Goal: Task Accomplishment & Management: Use online tool/utility

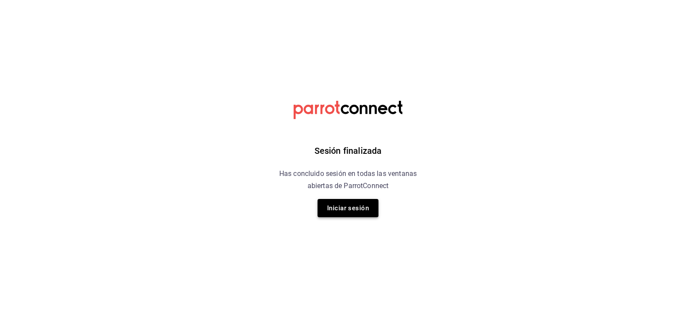
click at [354, 205] on button "Iniciar sesión" at bounding box center [348, 208] width 61 height 18
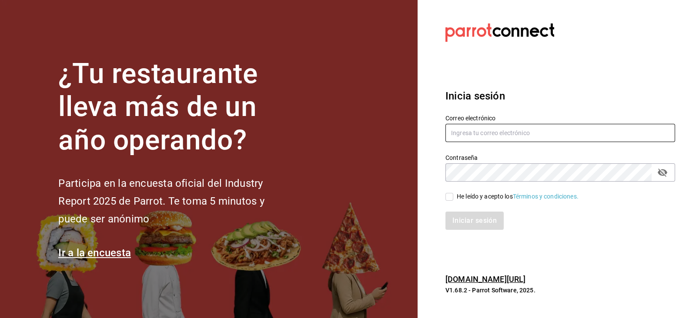
type input "admon@hotelespuntomx.com"
click at [453, 196] on span "He leído y acepto los Términos y condiciones." at bounding box center [515, 196] width 125 height 9
click at [453, 196] on input "He leído y acepto los Términos y condiciones." at bounding box center [450, 197] width 8 height 8
checkbox input "true"
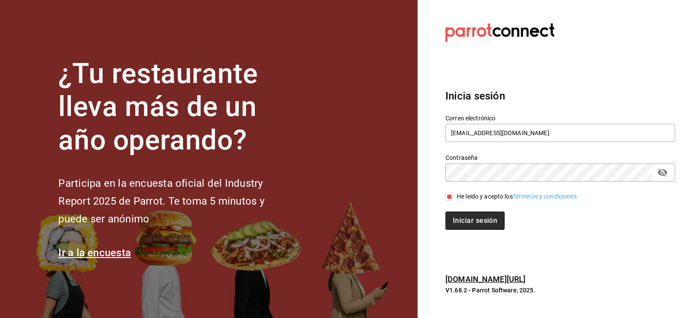
click at [472, 218] on button "Iniciar sesión" at bounding box center [475, 221] width 59 height 18
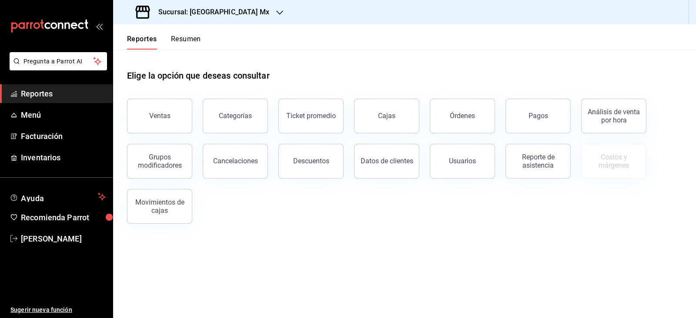
click at [472, 218] on div "Ventas Categorías Ticket promedio Cajas Órdenes Pagos Análisis de venta por hor…" at bounding box center [400, 156] width 566 height 136
click at [233, 13] on h3 "Sucursal: Hotel Punto Mx" at bounding box center [210, 12] width 118 height 10
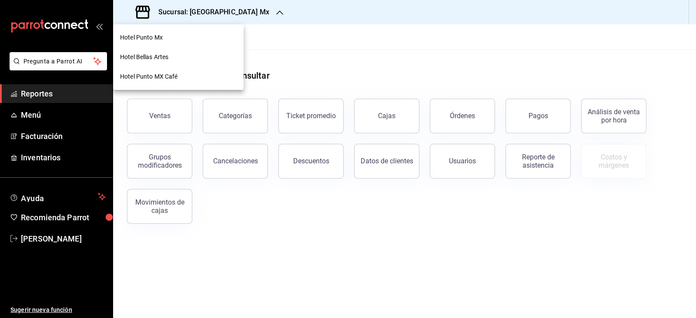
click at [165, 76] on span "Hotel Punto MX Café" at bounding box center [149, 76] width 58 height 9
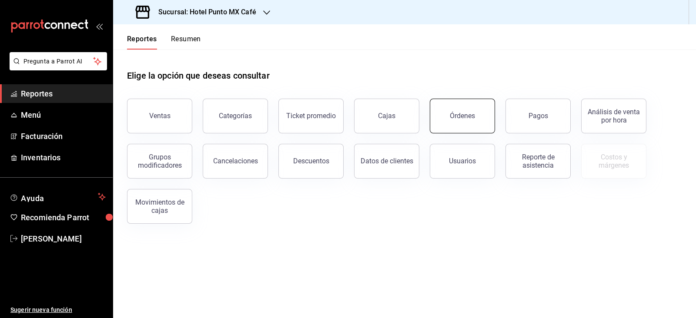
click at [461, 116] on div "Órdenes" at bounding box center [462, 116] width 25 height 8
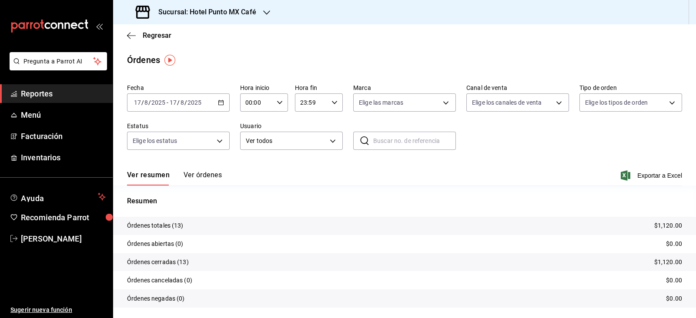
click at [178, 104] on span "/" at bounding box center [178, 102] width 3 height 7
click at [176, 222] on span "Rango de fechas" at bounding box center [167, 226] width 67 height 9
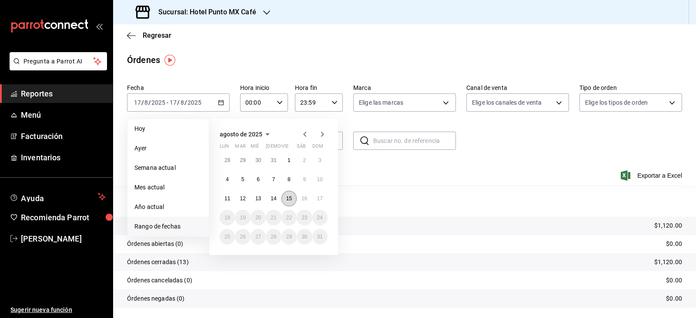
click at [286, 201] on abbr "15" at bounding box center [289, 199] width 6 height 6
click at [300, 200] on button "16" at bounding box center [304, 199] width 15 height 16
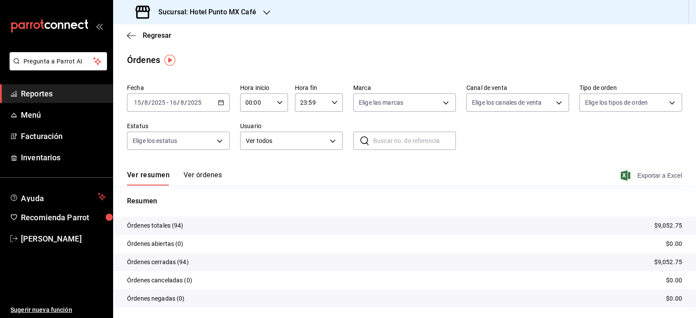
click at [656, 176] on span "Exportar a Excel" at bounding box center [653, 176] width 60 height 10
click at [161, 34] on span "Regresar" at bounding box center [157, 35] width 29 height 8
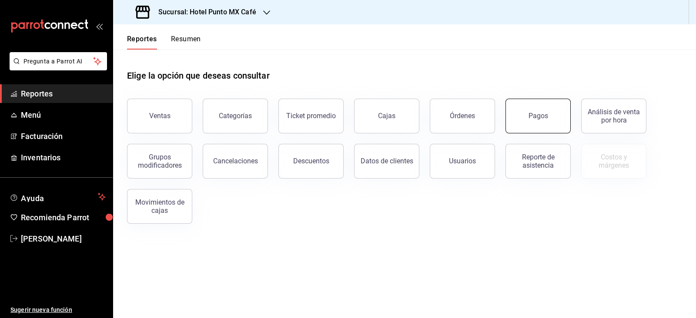
click at [543, 121] on button "Pagos" at bounding box center [538, 116] width 65 height 35
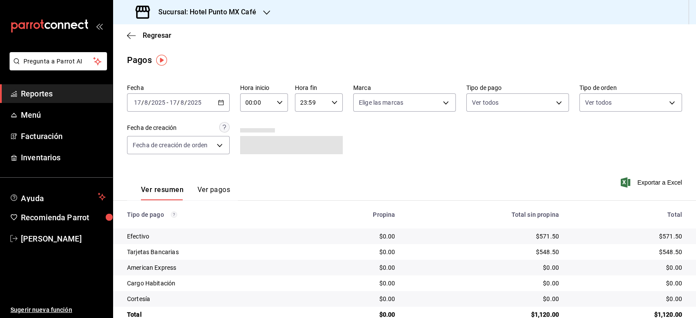
click at [183, 113] on div "Fecha 2025-08-17 17 / 8 / 2025 - 2025-08-17 17 / 8 / 2025 Hora inicio 00:00 Hor…" at bounding box center [404, 122] width 555 height 84
click at [184, 105] on span "/" at bounding box center [185, 102] width 3 height 7
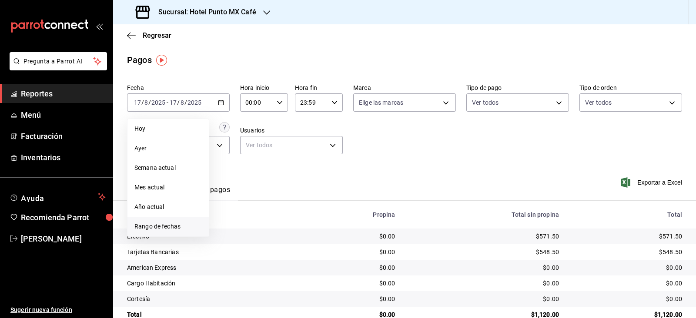
click at [170, 231] on li "Rango de fechas" at bounding box center [167, 227] width 81 height 20
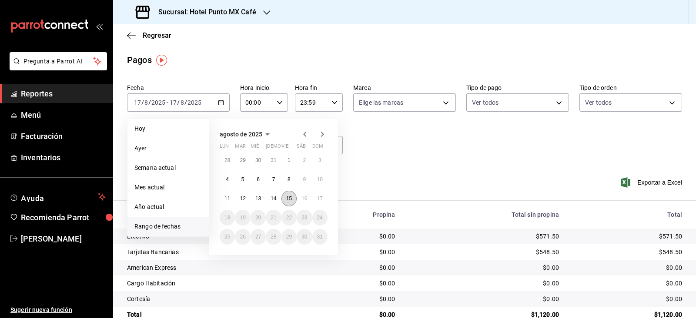
click at [287, 198] on abbr "15" at bounding box center [289, 199] width 6 height 6
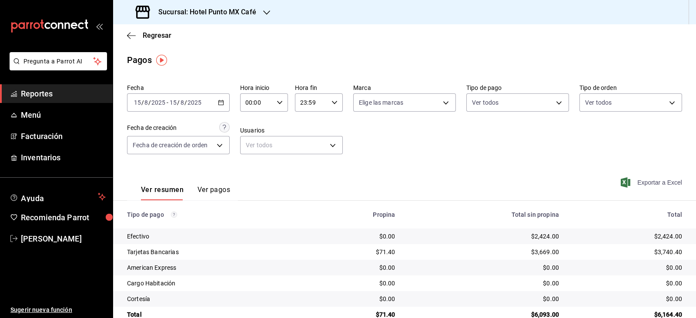
click at [653, 186] on span "Exportar a Excel" at bounding box center [653, 183] width 60 height 10
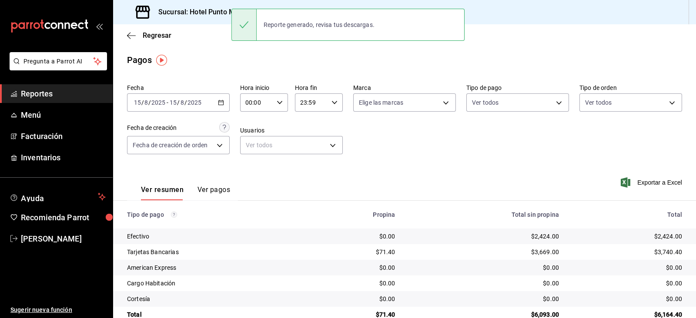
click at [174, 109] on div "2025-08-15 15 / 8 / 2025 - 2025-08-15 15 / 8 / 2025" at bounding box center [178, 103] width 103 height 18
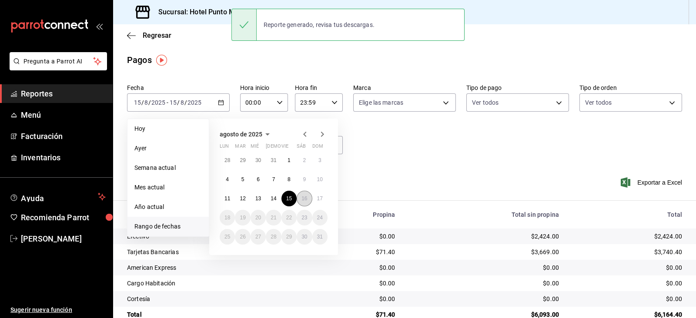
click at [302, 199] on abbr "16" at bounding box center [304, 199] width 6 height 6
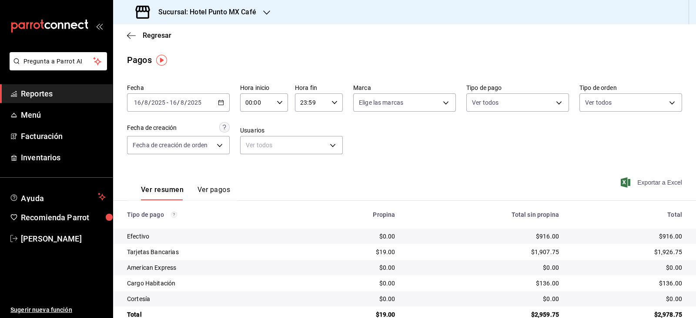
click at [660, 181] on span "Exportar a Excel" at bounding box center [653, 183] width 60 height 10
click at [240, 9] on h3 "Sucursal: Hotel Punto MX Café" at bounding box center [203, 12] width 105 height 10
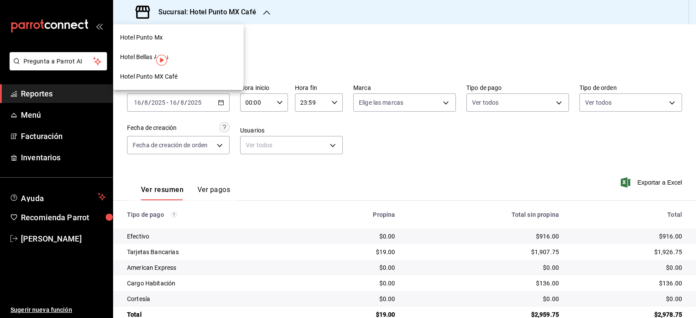
click at [194, 42] on div "Hotel Punto Mx" at bounding box center [178, 37] width 117 height 9
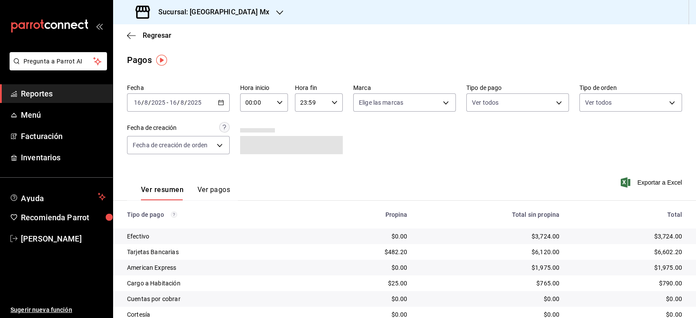
click at [165, 100] on input "2025" at bounding box center [158, 102] width 15 height 7
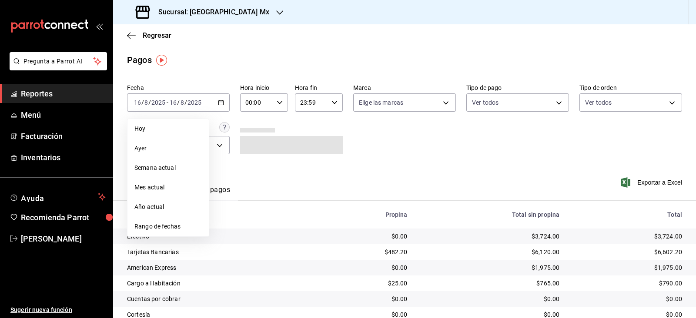
click at [172, 238] on div "Efectivo" at bounding box center [221, 236] width 189 height 9
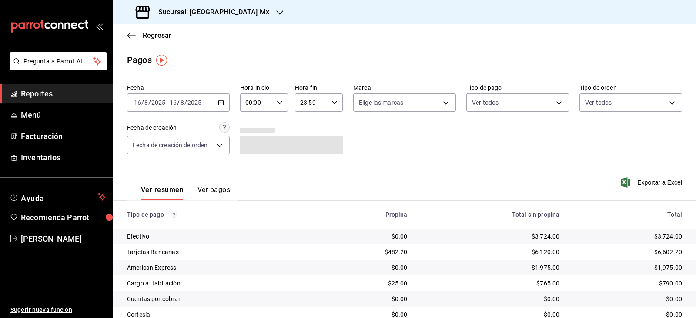
click at [198, 111] on div "2025-08-16 16 / 8 / 2025 - 2025-08-16 16 / 8 / 2025" at bounding box center [178, 103] width 103 height 18
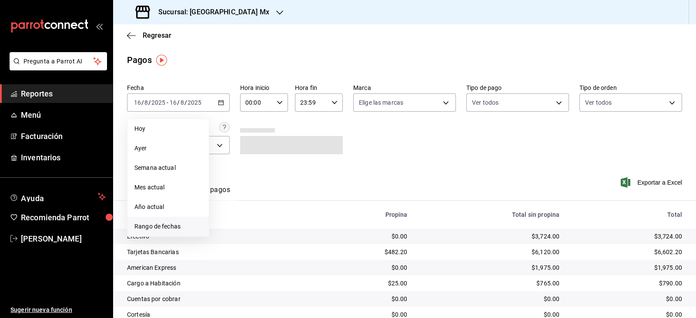
click at [178, 232] on li "Rango de fechas" at bounding box center [167, 227] width 81 height 20
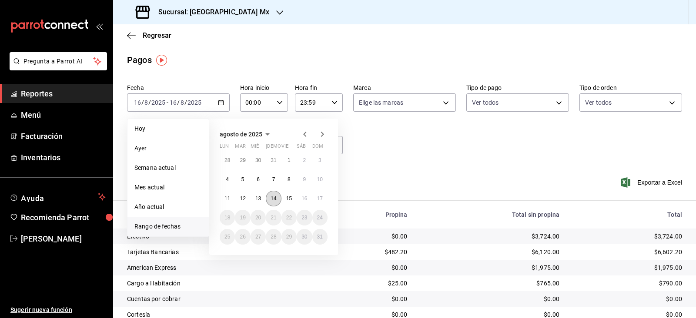
click at [274, 198] on abbr "14" at bounding box center [274, 199] width 6 height 6
click at [289, 201] on button "15" at bounding box center [288, 199] width 15 height 16
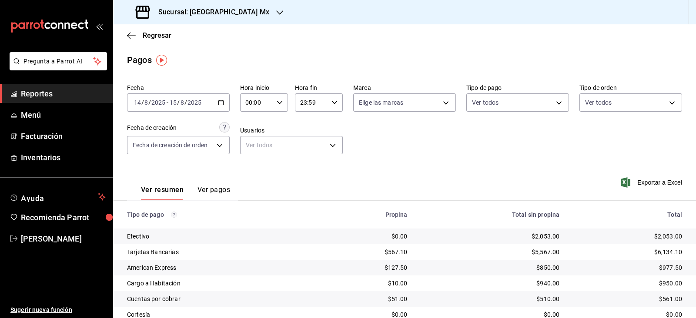
click at [185, 105] on span "/" at bounding box center [185, 102] width 3 height 7
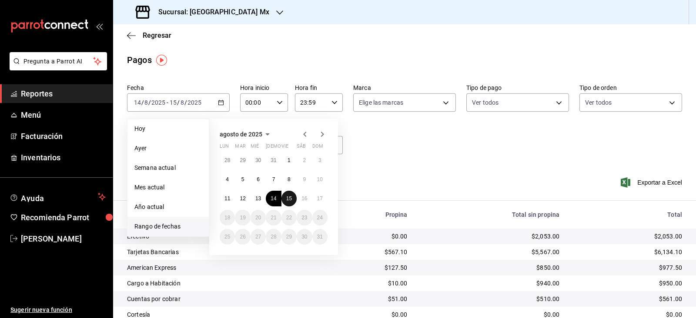
click at [291, 197] on abbr "15" at bounding box center [289, 199] width 6 height 6
click at [307, 201] on abbr "16" at bounding box center [304, 199] width 6 height 6
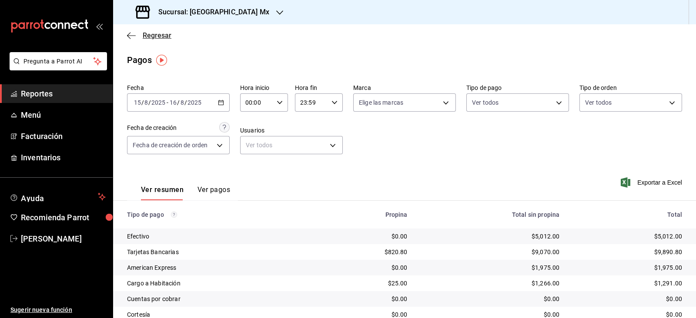
click at [168, 33] on span "Regresar" at bounding box center [157, 35] width 29 height 8
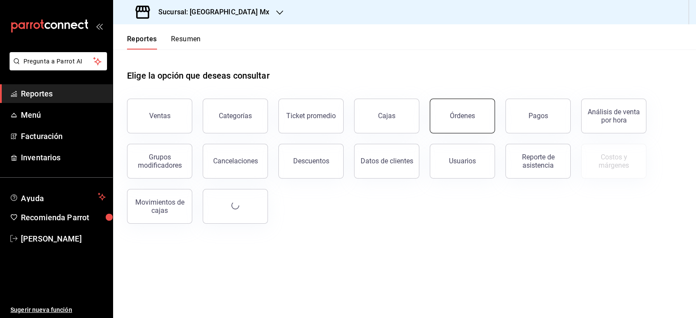
click at [470, 112] on div "Órdenes" at bounding box center [462, 116] width 25 height 8
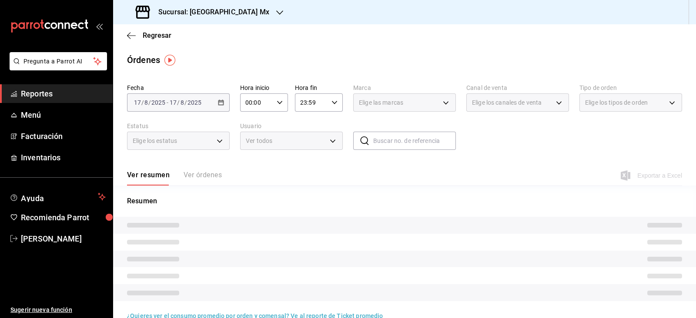
click at [180, 108] on div "2025-08-17 17 / 8 / 2025 - 2025-08-17 17 / 8 / 2025" at bounding box center [178, 103] width 103 height 18
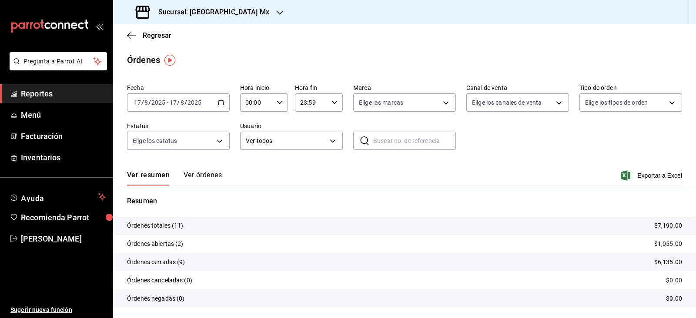
click at [207, 106] on div "2025-08-17 17 / 8 / 2025 - 2025-08-17 17 / 8 / 2025" at bounding box center [178, 103] width 103 height 18
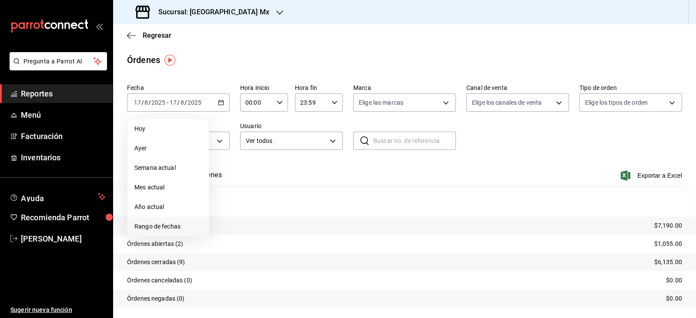
click at [184, 227] on span "Rango de fechas" at bounding box center [167, 226] width 67 height 9
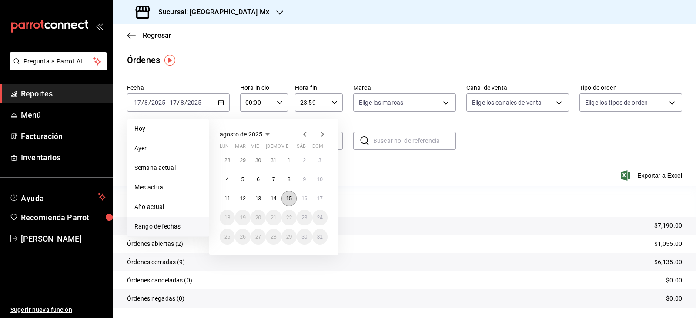
click at [288, 200] on abbr "15" at bounding box center [289, 199] width 6 height 6
click at [306, 199] on abbr "16" at bounding box center [304, 199] width 6 height 6
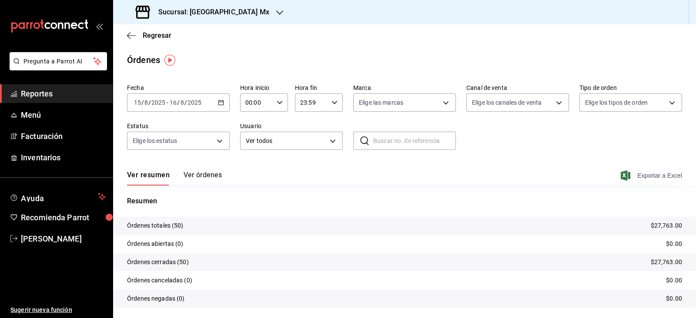
click at [657, 173] on span "Exportar a Excel" at bounding box center [653, 176] width 60 height 10
click at [167, 39] on span "Regresar" at bounding box center [157, 35] width 29 height 8
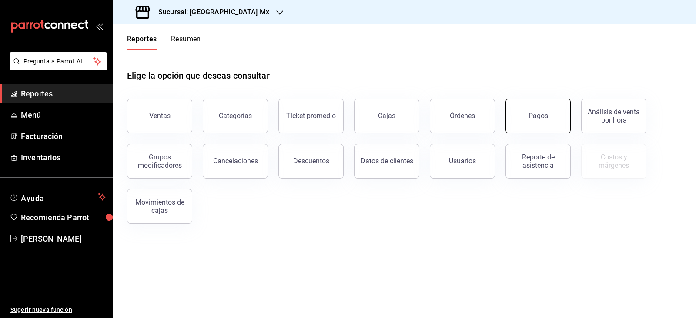
click at [528, 123] on button "Pagos" at bounding box center [538, 116] width 65 height 35
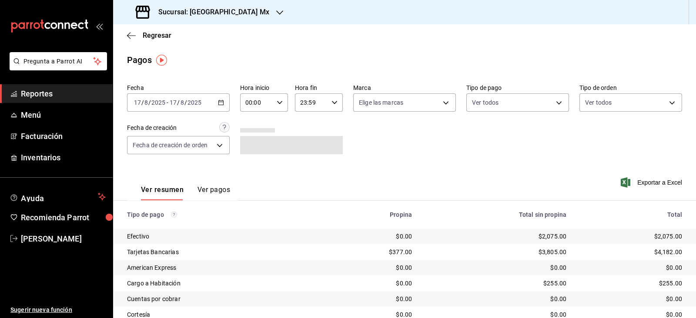
click at [191, 104] on input "2025" at bounding box center [194, 102] width 15 height 7
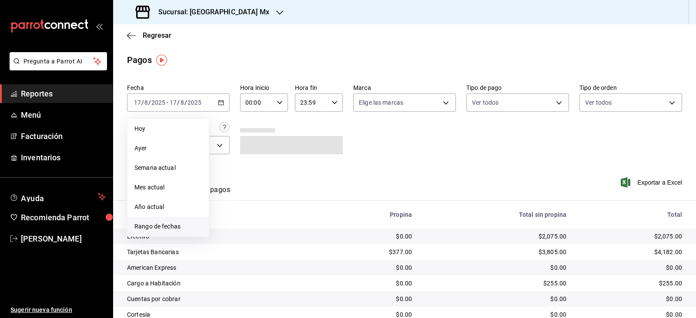
click at [173, 223] on span "Rango de fechas" at bounding box center [167, 226] width 67 height 9
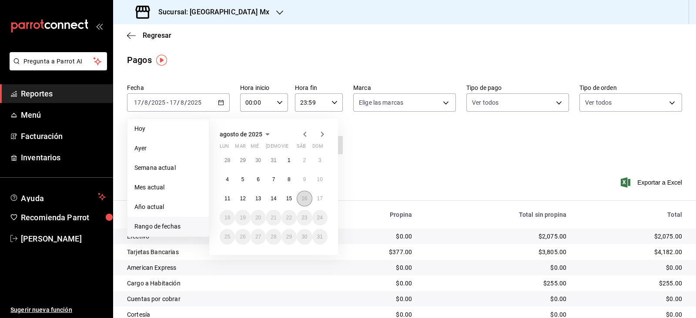
click at [306, 198] on abbr "16" at bounding box center [304, 199] width 6 height 6
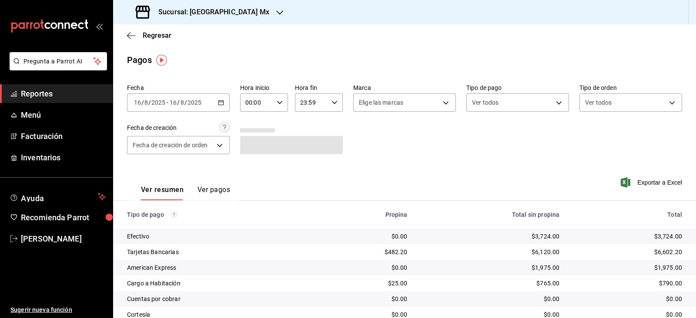
click at [202, 103] on div "2025-08-16 16 / 8 / 2025" at bounding box center [185, 102] width 34 height 7
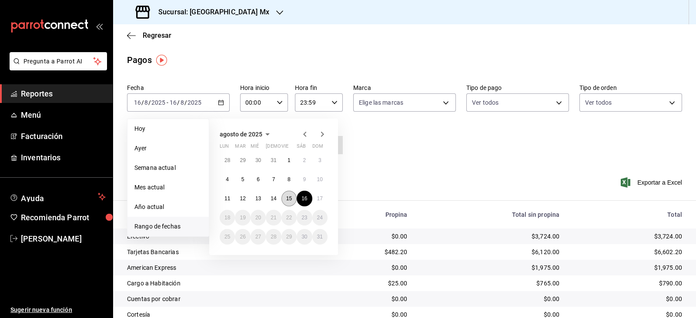
click at [283, 198] on button "15" at bounding box center [288, 199] width 15 height 16
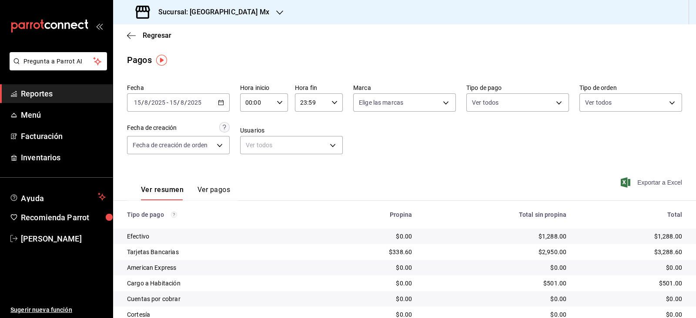
click at [653, 188] on span "Exportar a Excel" at bounding box center [653, 183] width 60 height 10
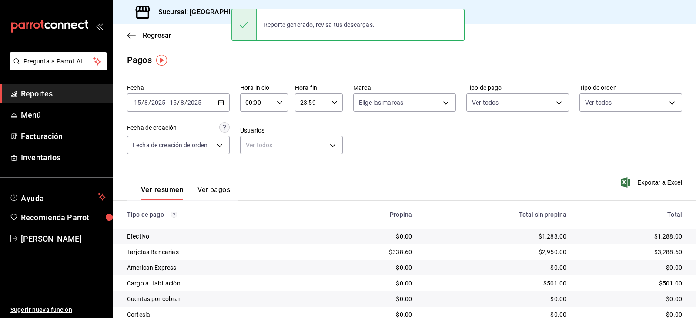
click at [188, 105] on input "2025" at bounding box center [194, 102] width 15 height 7
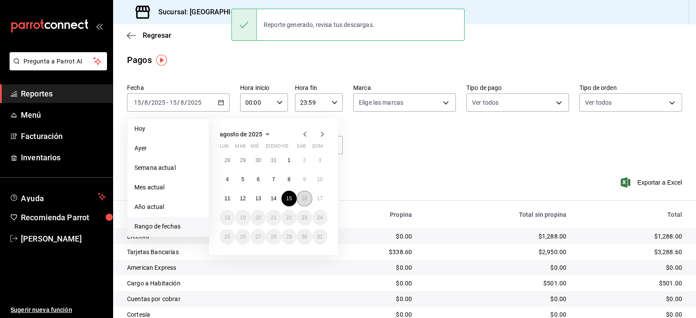
click at [310, 199] on button "16" at bounding box center [304, 199] width 15 height 16
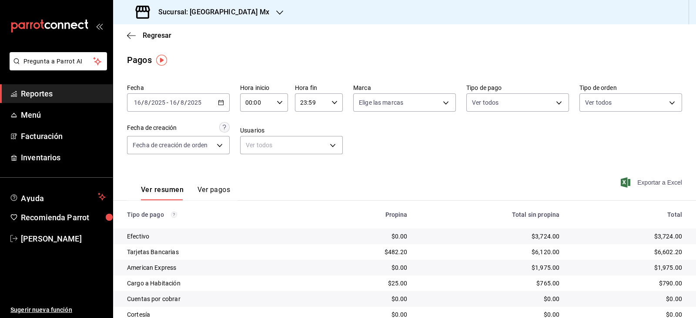
click at [663, 180] on span "Exportar a Excel" at bounding box center [653, 183] width 60 height 10
